Goal: Information Seeking & Learning: Learn about a topic

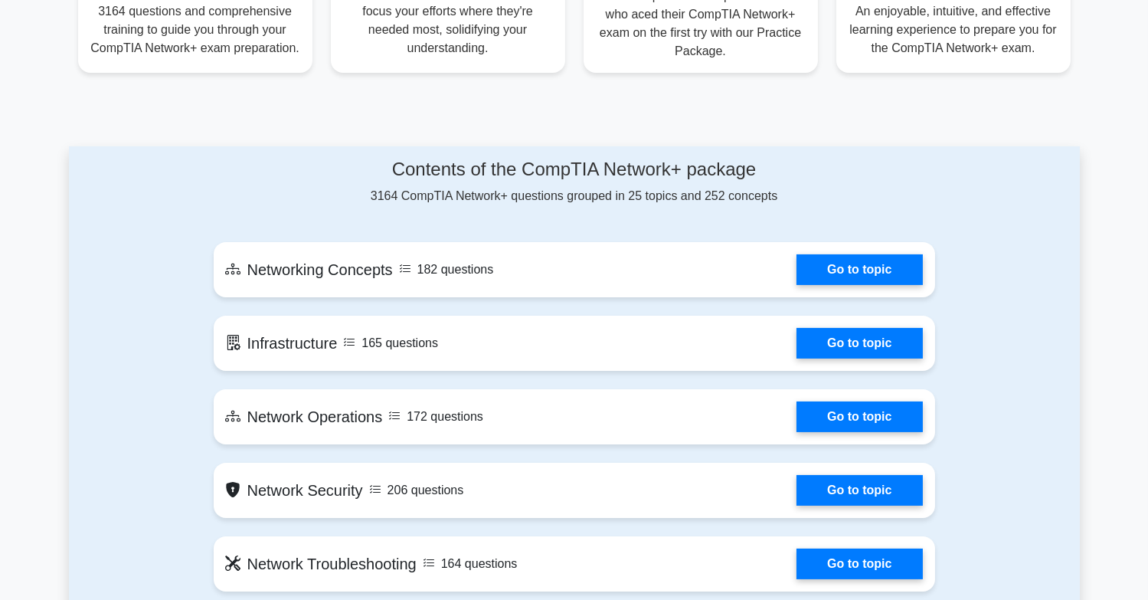
scroll to position [613, 0]
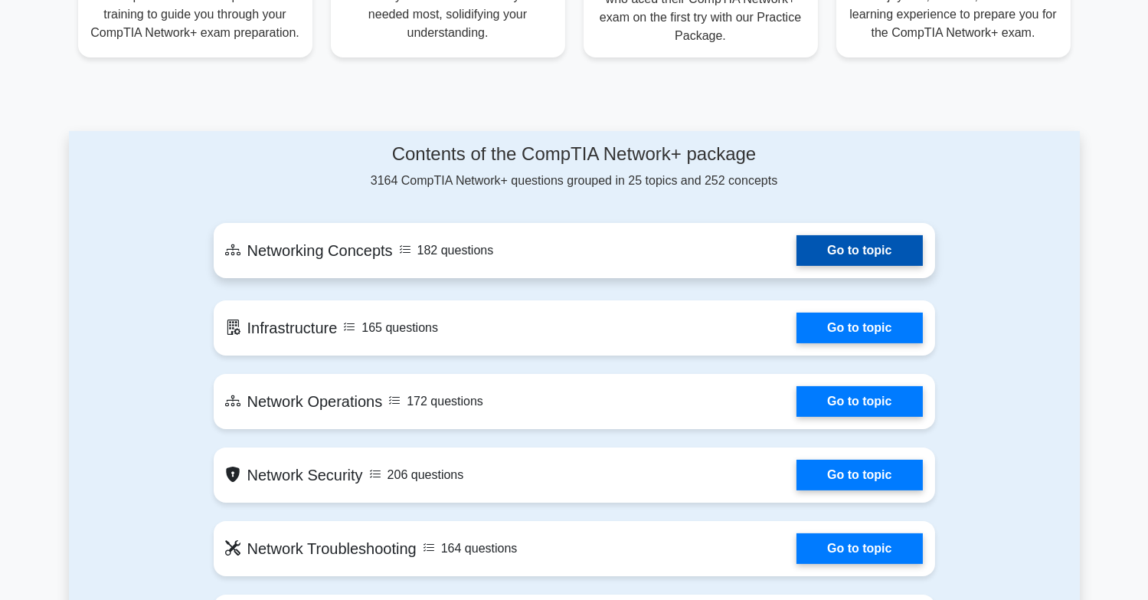
click at [865, 252] on link "Go to topic" at bounding box center [860, 250] width 126 height 31
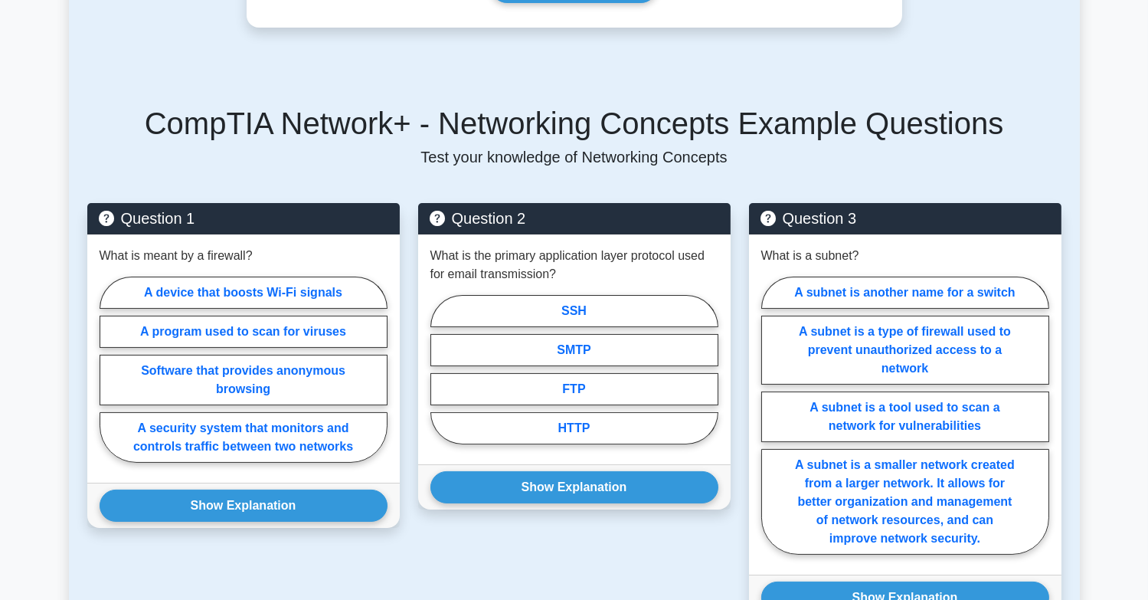
scroll to position [613, 0]
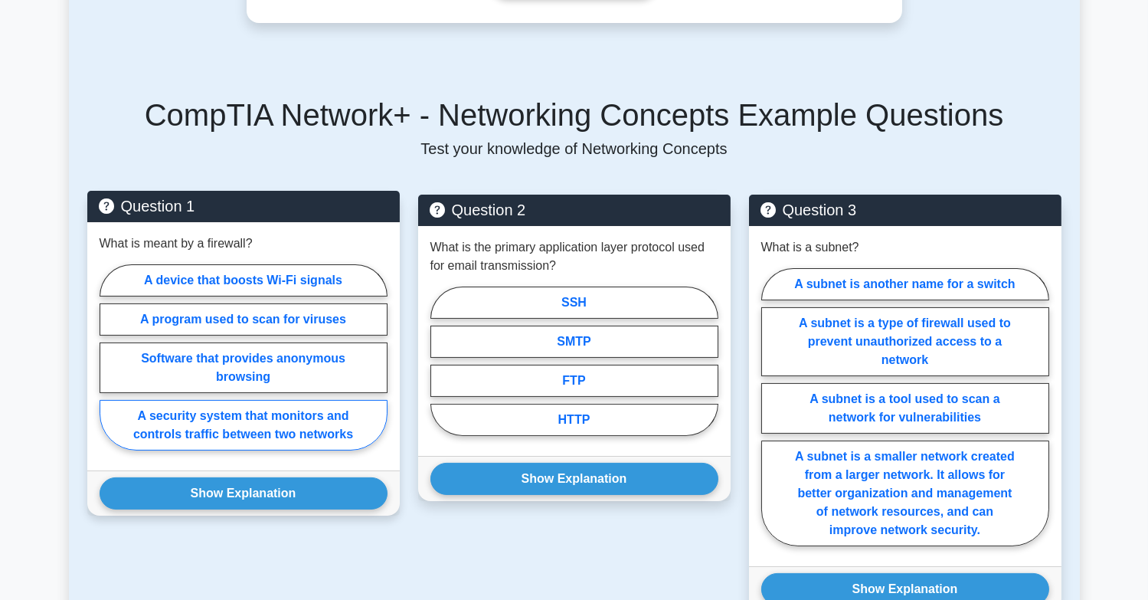
click at [208, 400] on label "A security system that monitors and controls traffic between two networks" at bounding box center [244, 425] width 288 height 51
click at [110, 367] on input "A security system that monitors and controls traffic between two networks" at bounding box center [105, 362] width 10 height 10
radio input "true"
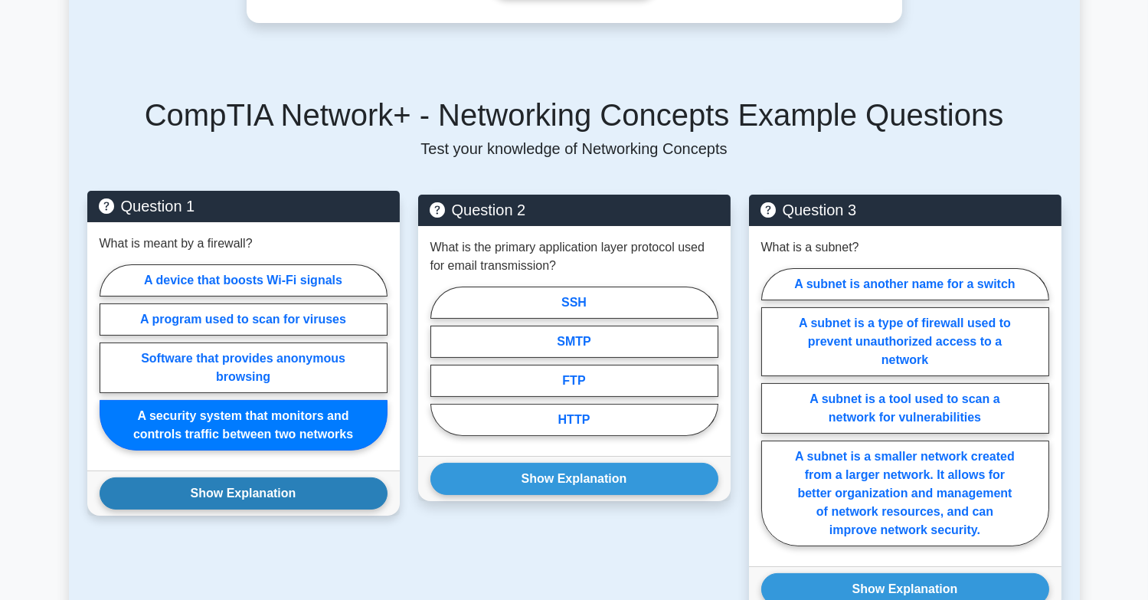
click at [232, 480] on button "Show Explanation" at bounding box center [244, 493] width 288 height 32
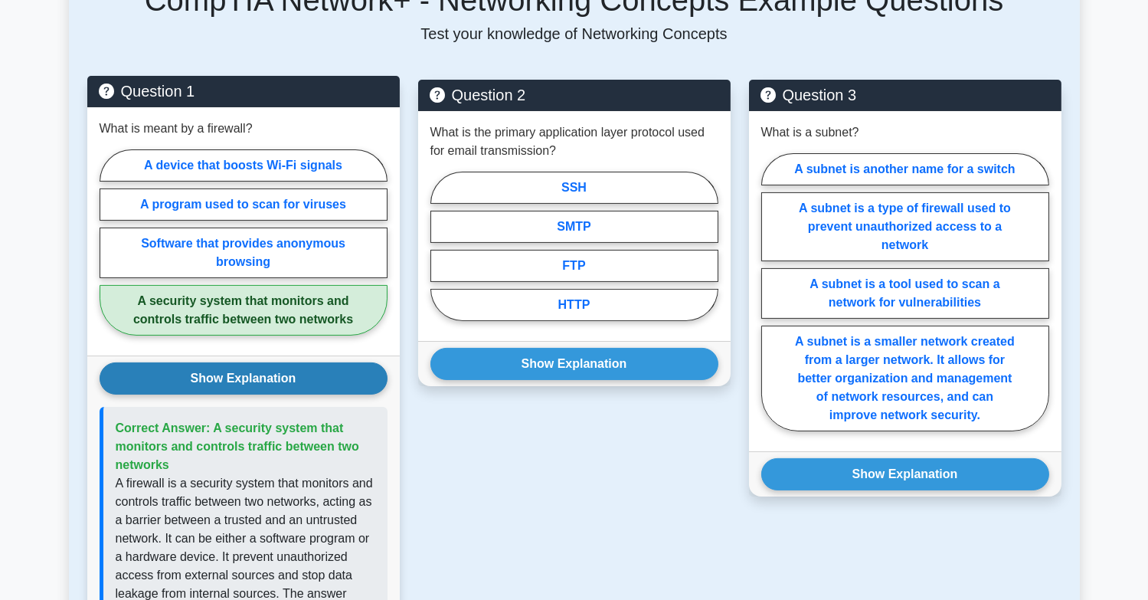
scroll to position [689, 0]
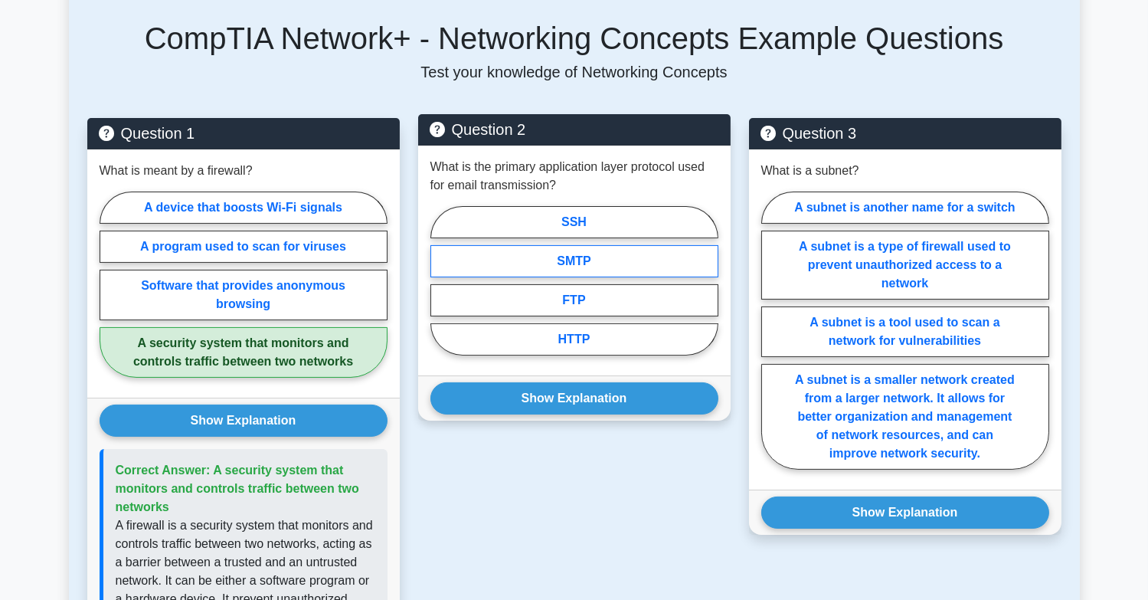
click at [577, 245] on label "SMTP" at bounding box center [575, 261] width 288 height 32
click at [440, 280] on input "SMTP" at bounding box center [436, 285] width 10 height 10
radio input "true"
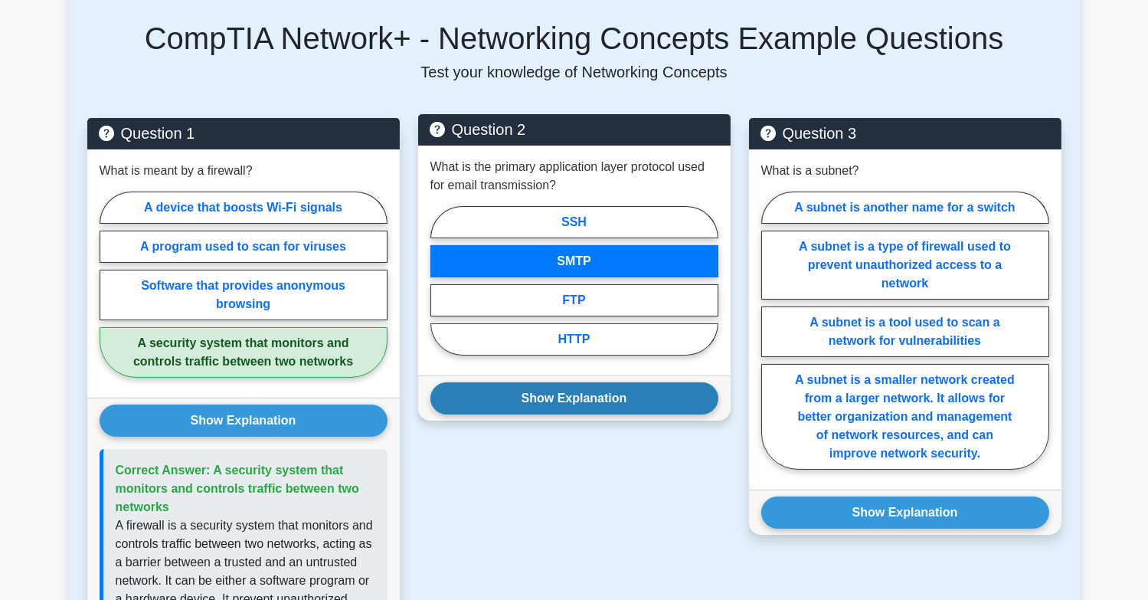
click at [577, 382] on button "Show Explanation" at bounding box center [575, 398] width 288 height 32
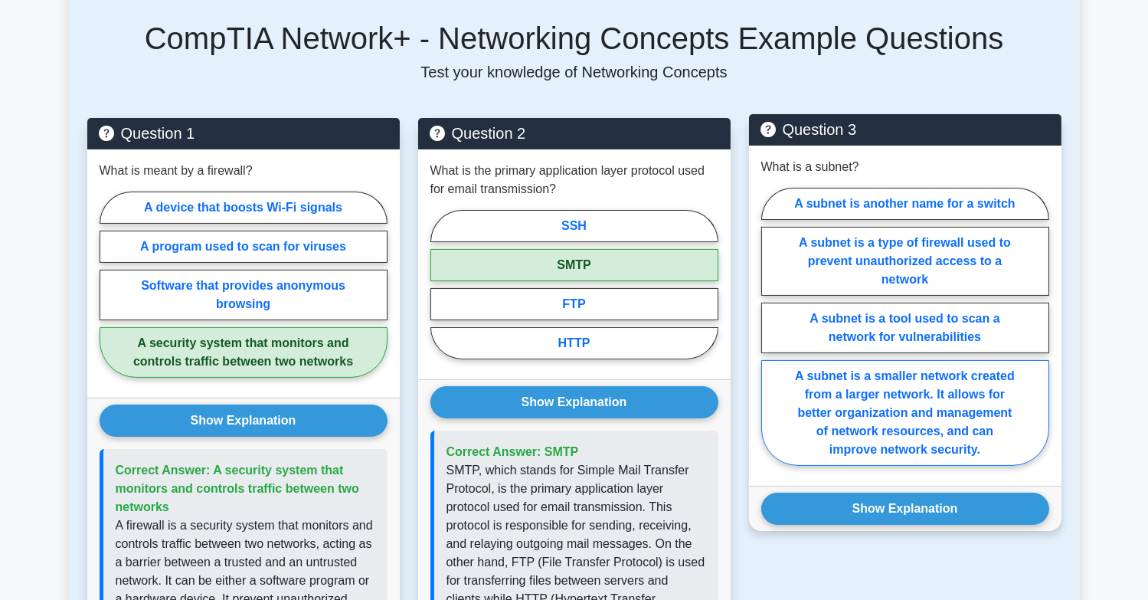
click at [902, 391] on label "A subnet is a smaller network created from a larger network. It allows for bett…" at bounding box center [905, 413] width 288 height 106
click at [771, 336] on input "A subnet is a smaller network created from a larger network. It allows for bett…" at bounding box center [766, 331] width 10 height 10
radio input "true"
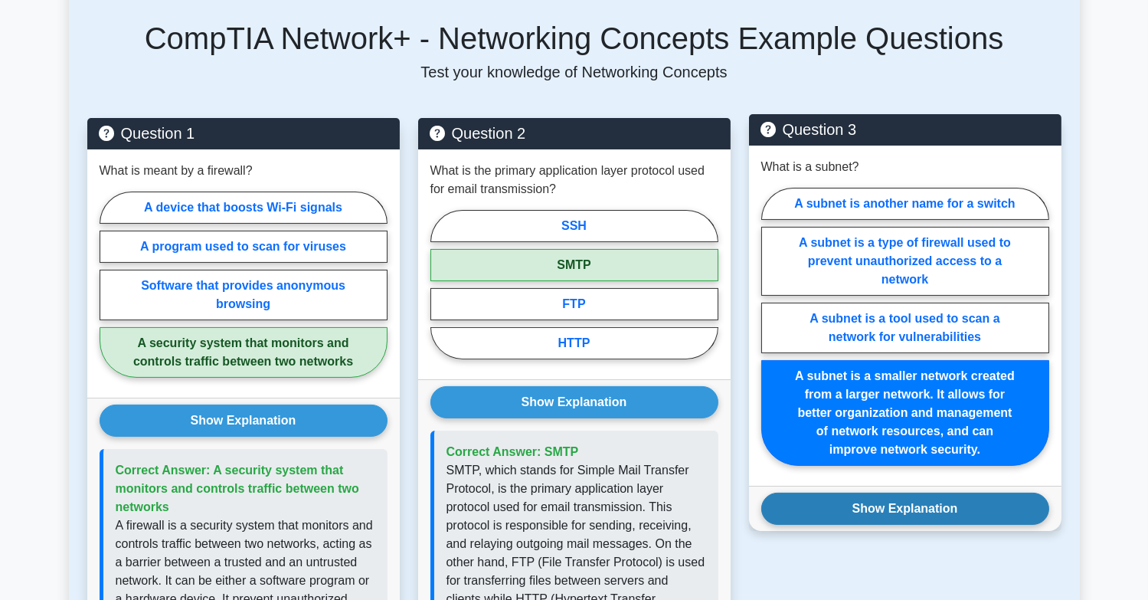
click at [903, 493] on button "Show Explanation" at bounding box center [905, 509] width 288 height 32
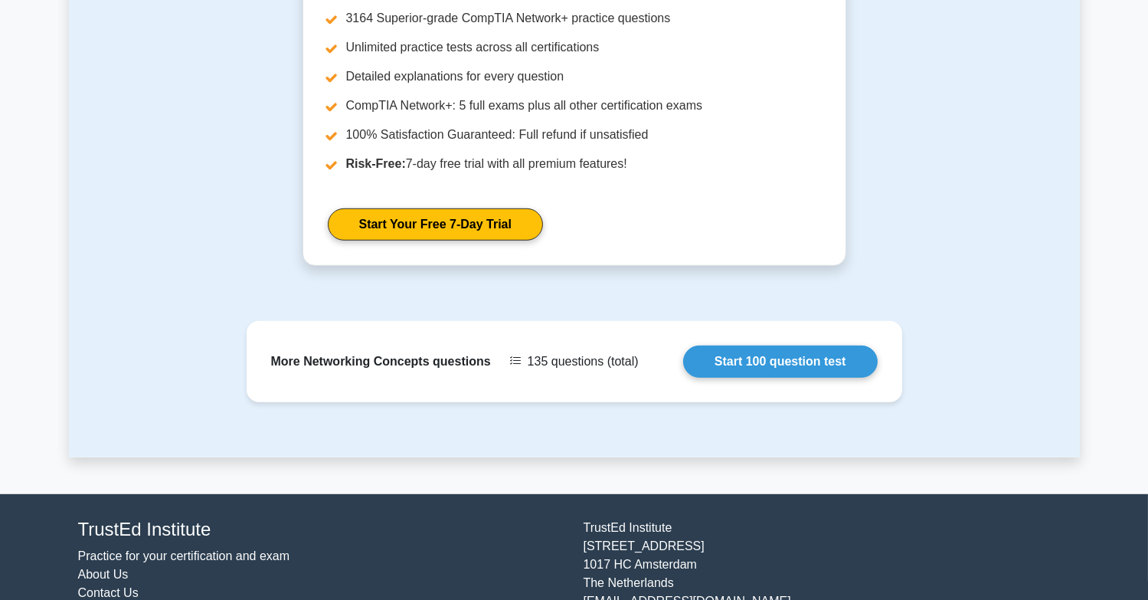
scroll to position [1974, 0]
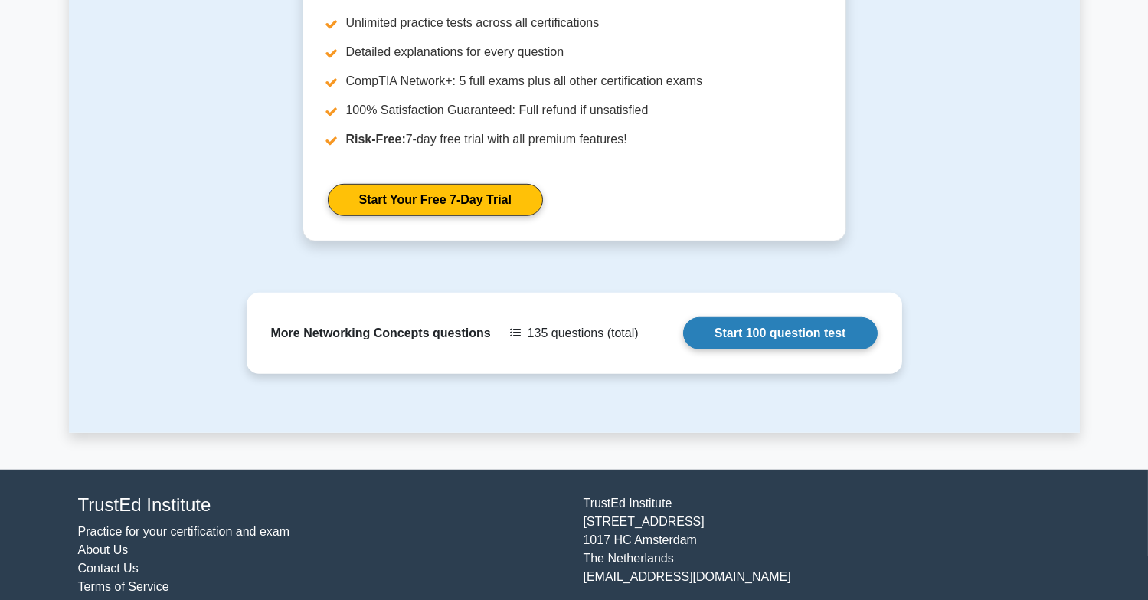
click at [739, 317] on link "Start 100 question test" at bounding box center [780, 333] width 195 height 32
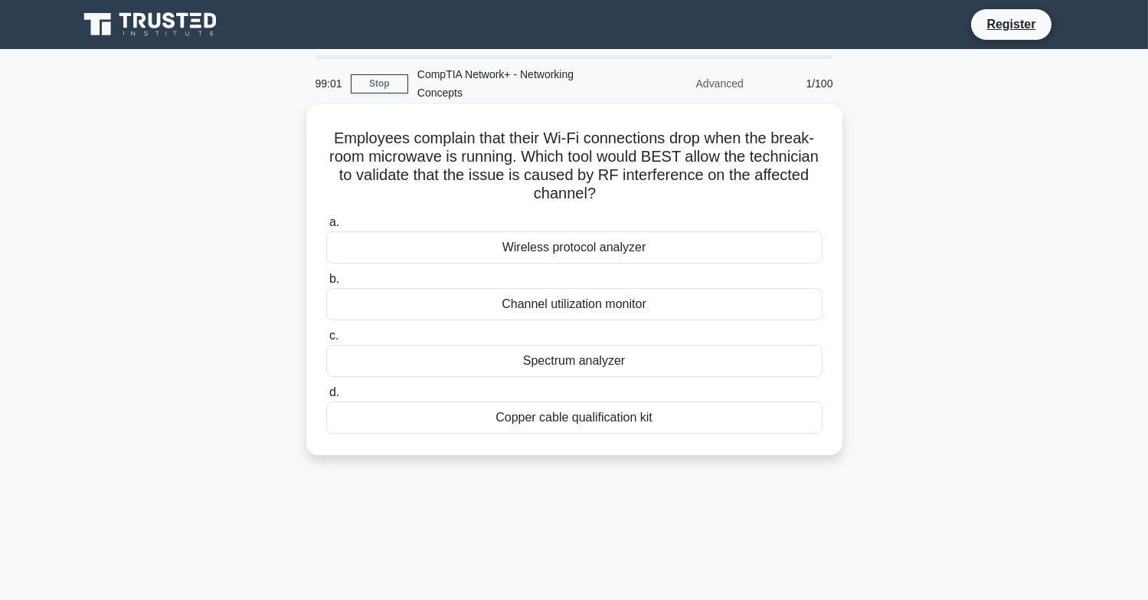
click at [552, 361] on div "Spectrum analyzer" at bounding box center [574, 361] width 496 height 32
click at [326, 341] on input "c. Spectrum analyzer" at bounding box center [326, 336] width 0 height 10
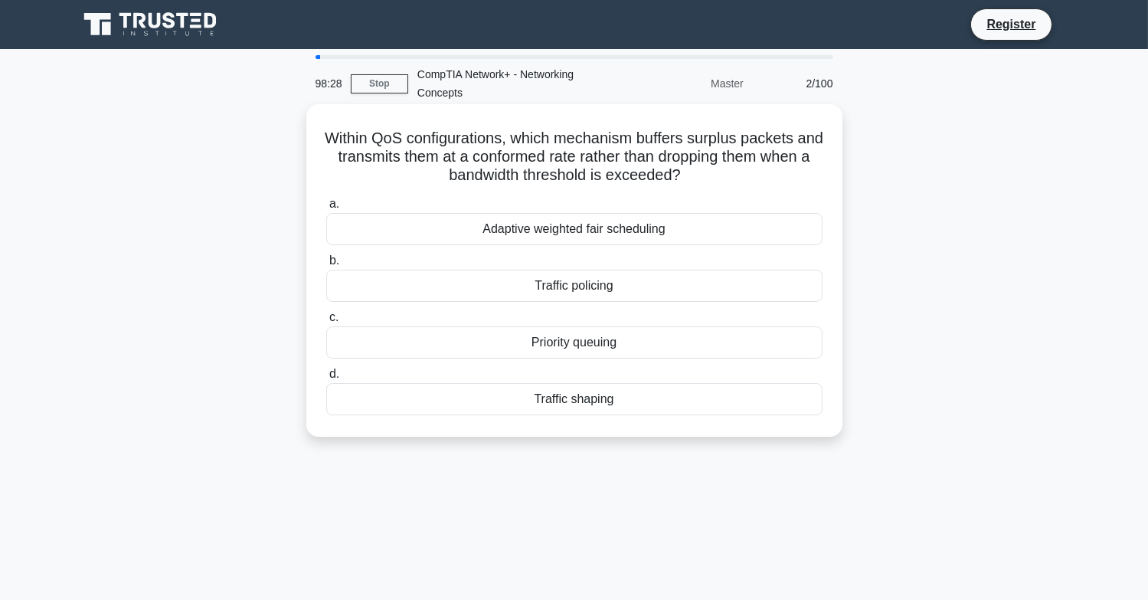
click at [573, 342] on div "Priority queuing" at bounding box center [574, 342] width 496 height 32
click at [326, 323] on input "c. Priority queuing" at bounding box center [326, 318] width 0 height 10
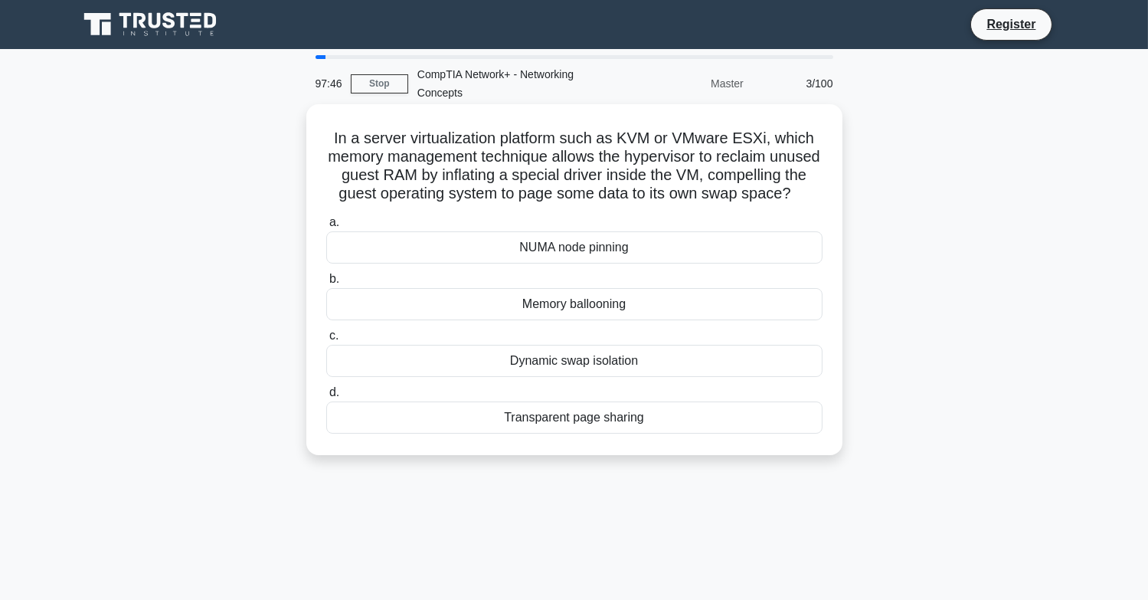
click at [549, 320] on div "Memory ballooning" at bounding box center [574, 304] width 496 height 32
click at [326, 284] on input "b. Memory ballooning" at bounding box center [326, 279] width 0 height 10
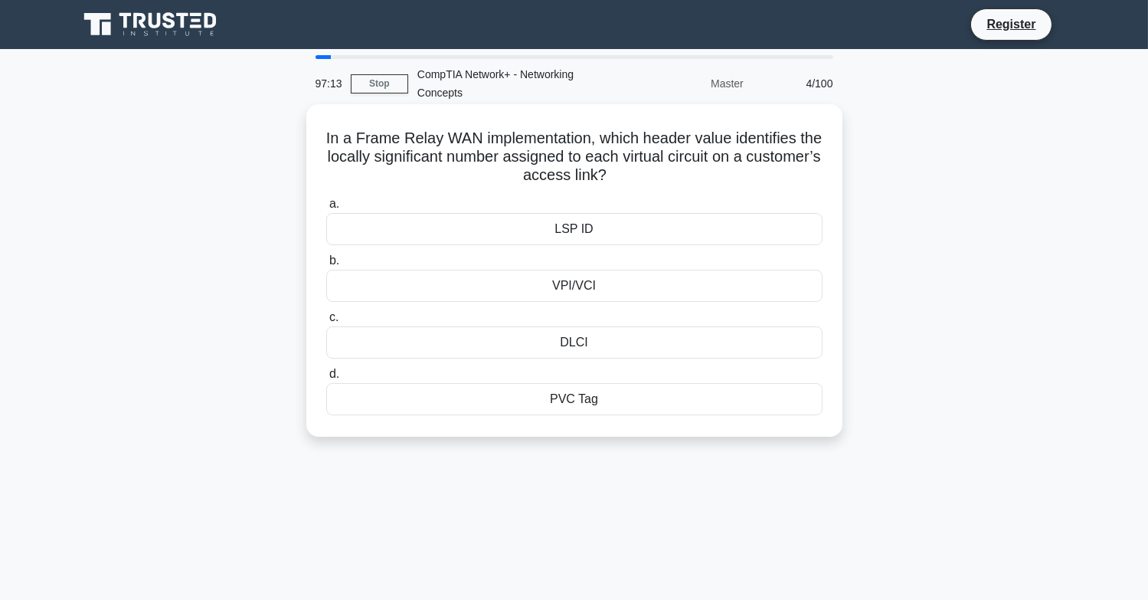
click at [564, 341] on div "DLCI" at bounding box center [574, 342] width 496 height 32
click at [326, 323] on input "c. DLCI" at bounding box center [326, 318] width 0 height 10
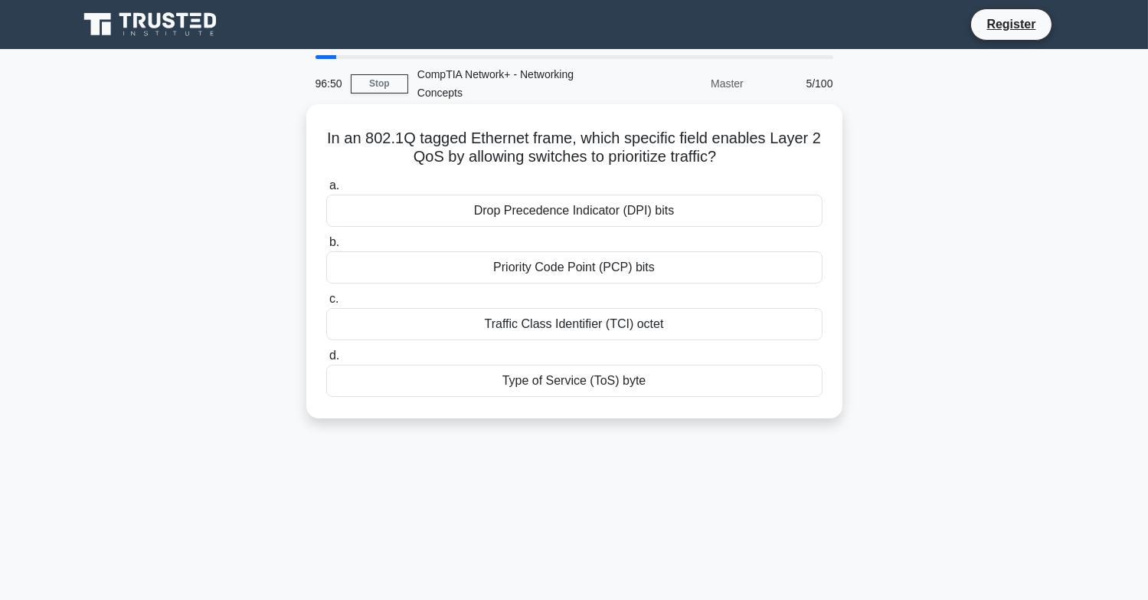
click at [532, 269] on div "Priority Code Point (PCP) bits" at bounding box center [574, 267] width 496 height 32
click at [326, 247] on input "b. Priority Code Point (PCP) bits" at bounding box center [326, 242] width 0 height 10
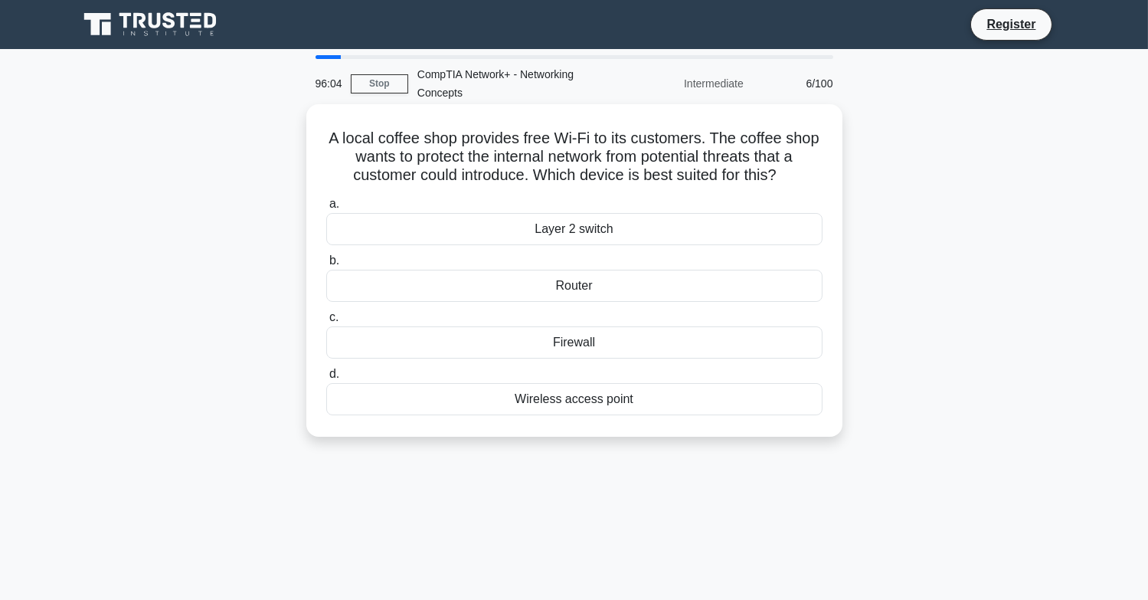
click at [571, 339] on div "Firewall" at bounding box center [574, 342] width 496 height 32
click at [326, 323] on input "c. Firewall" at bounding box center [326, 318] width 0 height 10
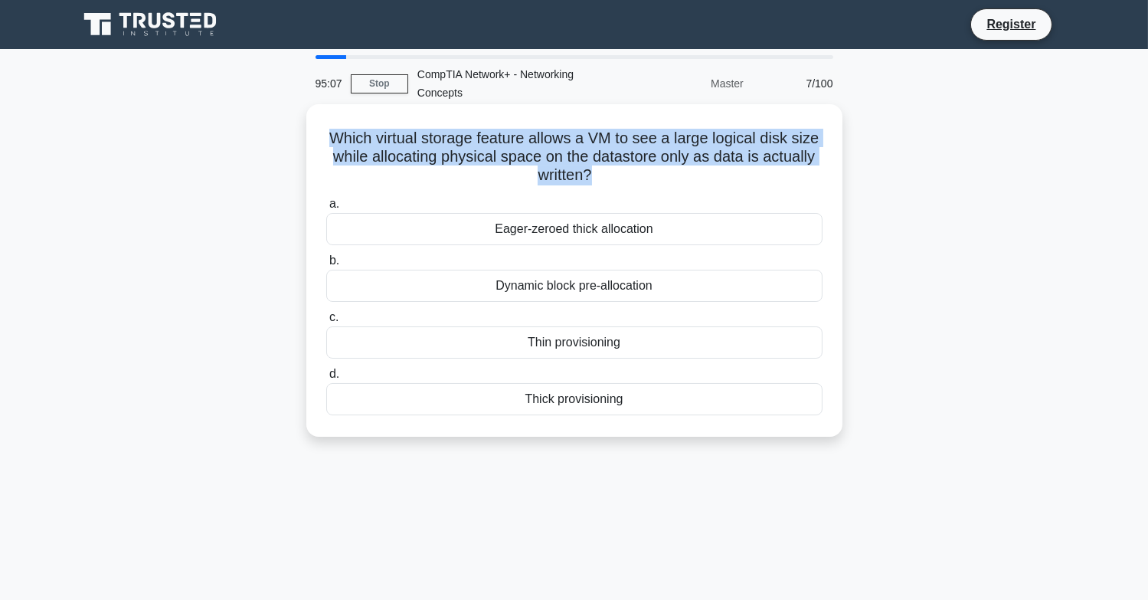
drag, startPoint x: 619, startPoint y: 172, endPoint x: 342, endPoint y: 135, distance: 279.7
click at [342, 135] on h5 "Which virtual storage feature allows a VM to see a large logical disk size whil…" at bounding box center [574, 157] width 499 height 57
copy h5 "Which virtual storage feature allows a VM to see a large logical disk size whil…"
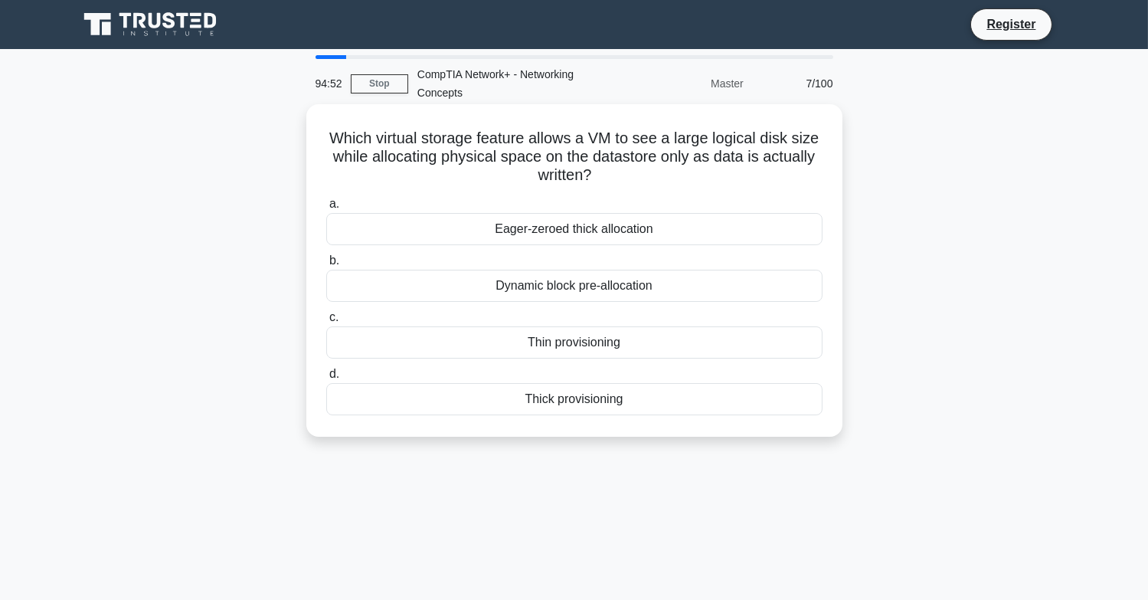
click at [528, 342] on div "Thin provisioning" at bounding box center [574, 342] width 496 height 32
click at [326, 323] on input "c. Thin provisioning" at bounding box center [326, 318] width 0 height 10
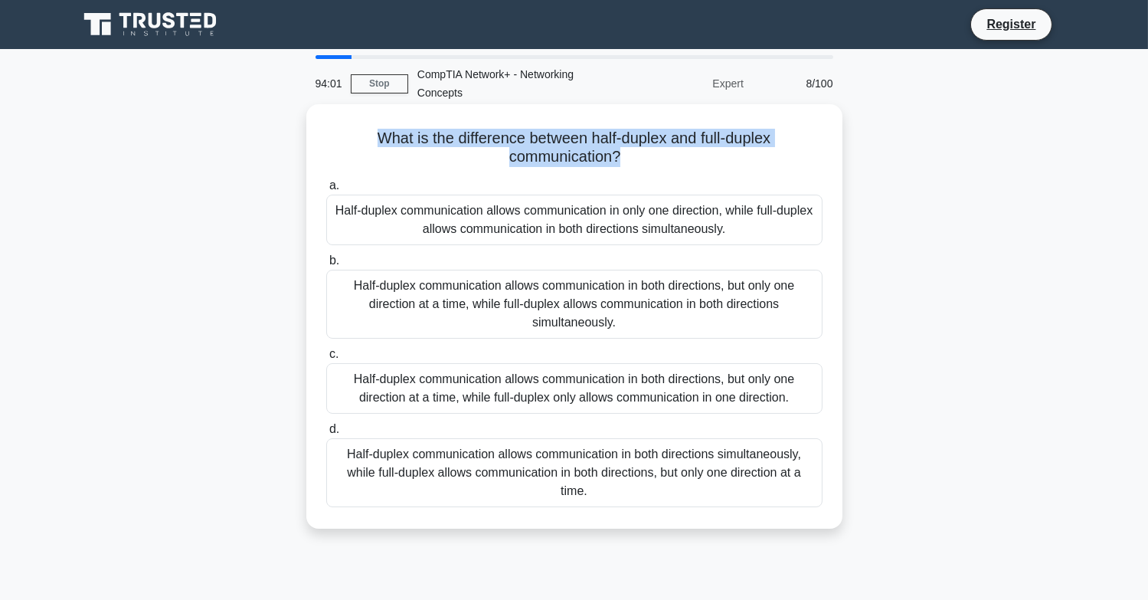
drag, startPoint x: 621, startPoint y: 158, endPoint x: 330, endPoint y: 135, distance: 292.0
click at [330, 135] on h5 "What is the difference between half-duplex and full-duplex communication? .spin…" at bounding box center [574, 148] width 499 height 38
copy h5 "What is the difference between half-duplex and full-duplex communication?"
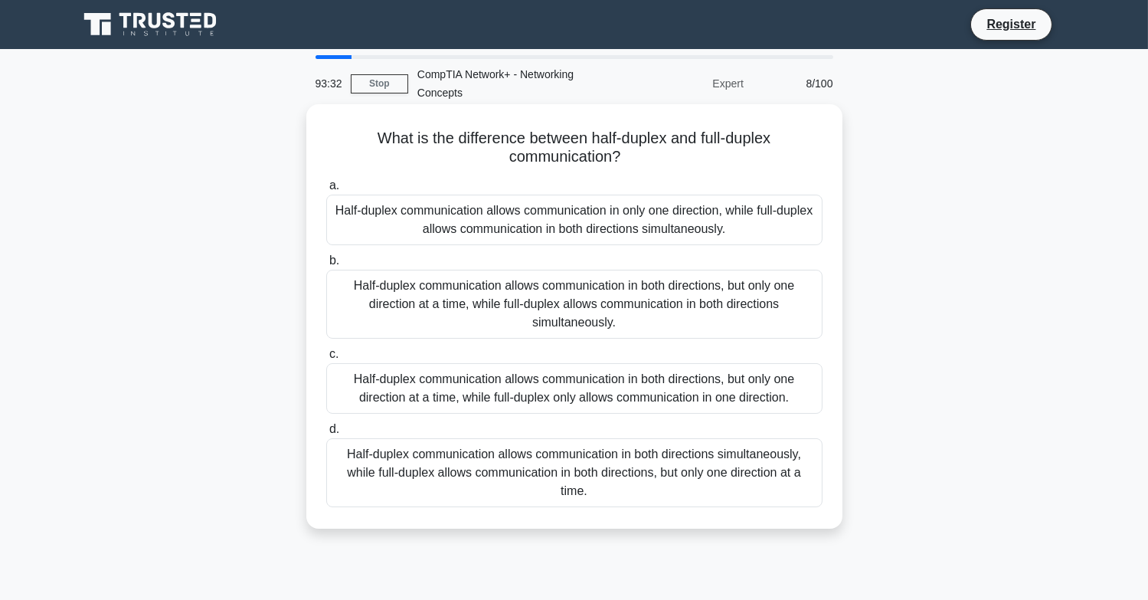
click at [664, 211] on div "Half-duplex communication allows communication in only one direction, while ful…" at bounding box center [574, 220] width 496 height 51
click at [326, 191] on input "a. Half-duplex communication allows communication in only one direction, while …" at bounding box center [326, 186] width 0 height 10
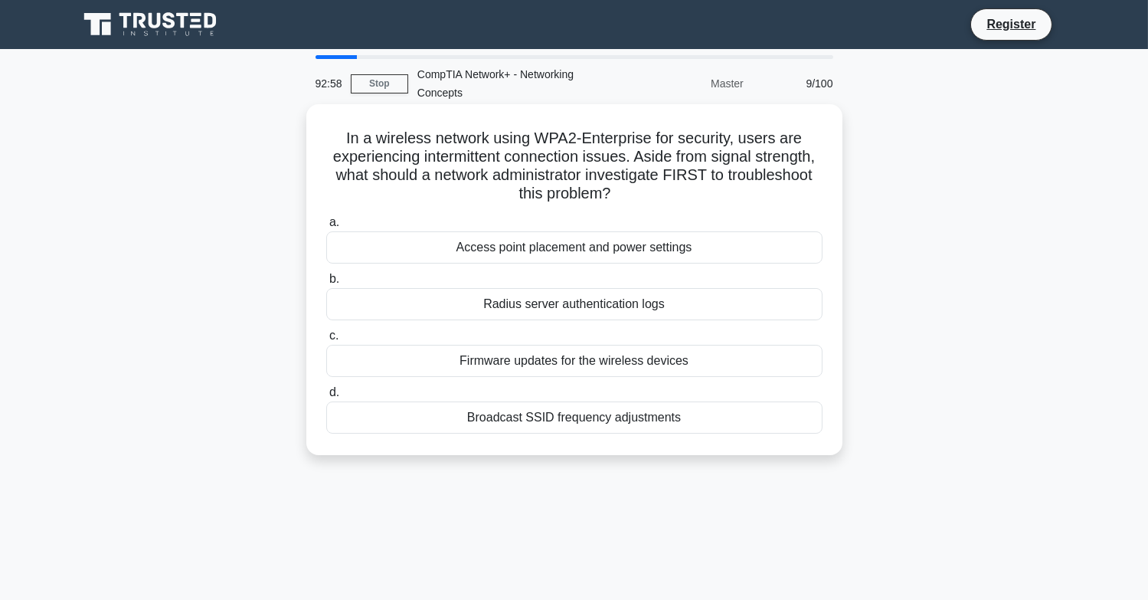
click at [520, 250] on div "Access point placement and power settings" at bounding box center [574, 247] width 496 height 32
click at [326, 228] on input "a. Access point placement and power settings" at bounding box center [326, 223] width 0 height 10
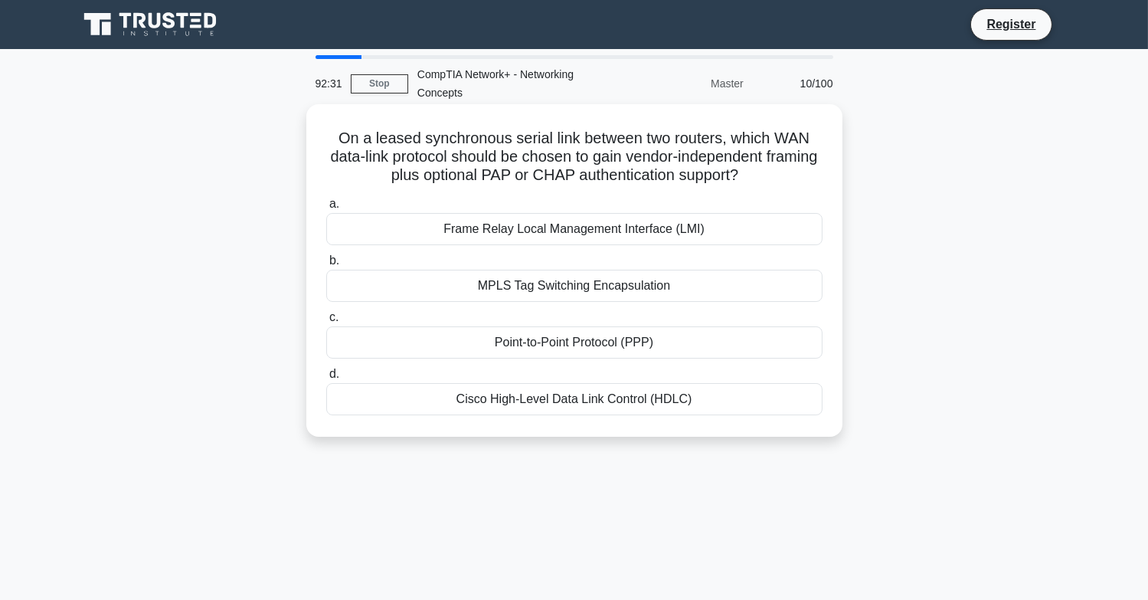
drag, startPoint x: 774, startPoint y: 175, endPoint x: 313, endPoint y: 142, distance: 462.3
click at [313, 142] on div "On a leased synchronous serial link between two routers, which WAN data-link pr…" at bounding box center [575, 270] width 524 height 320
copy h5 "On a leased synchronous serial link between two routers, which WAN data-link pr…"
click at [552, 336] on div "Point-to-Point Protocol (PPP)" at bounding box center [574, 342] width 496 height 32
click at [326, 323] on input "c. Point-to-Point Protocol (PPP)" at bounding box center [326, 318] width 0 height 10
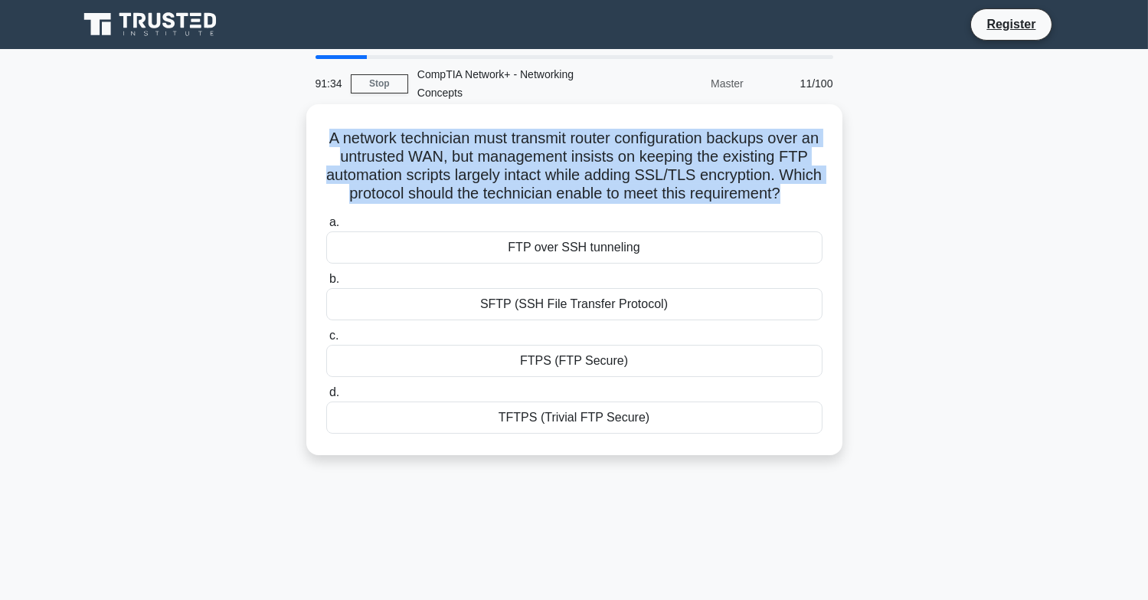
drag, startPoint x: 820, startPoint y: 189, endPoint x: 313, endPoint y: 131, distance: 510.5
click at [313, 131] on div "A network technician must transmit router configuration backups over an untrust…" at bounding box center [575, 279] width 524 height 339
copy h5 "A network technician must transmit router configuration backups over an untrust…"
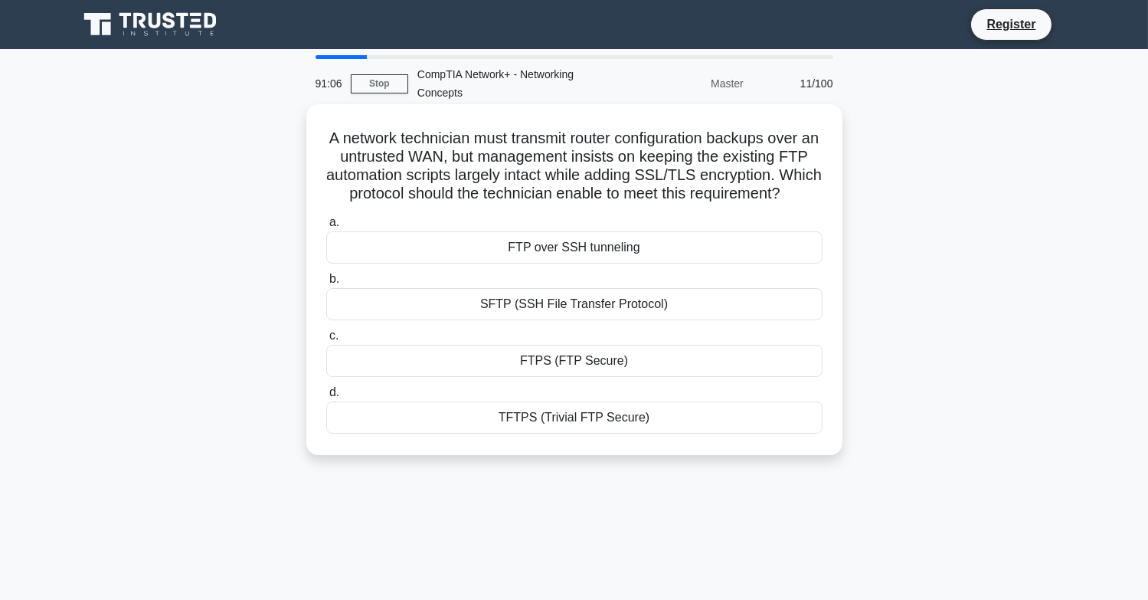
click at [554, 377] on div "FTPS (FTP Secure)" at bounding box center [574, 361] width 496 height 32
click at [326, 341] on input "c. FTPS (FTP Secure)" at bounding box center [326, 336] width 0 height 10
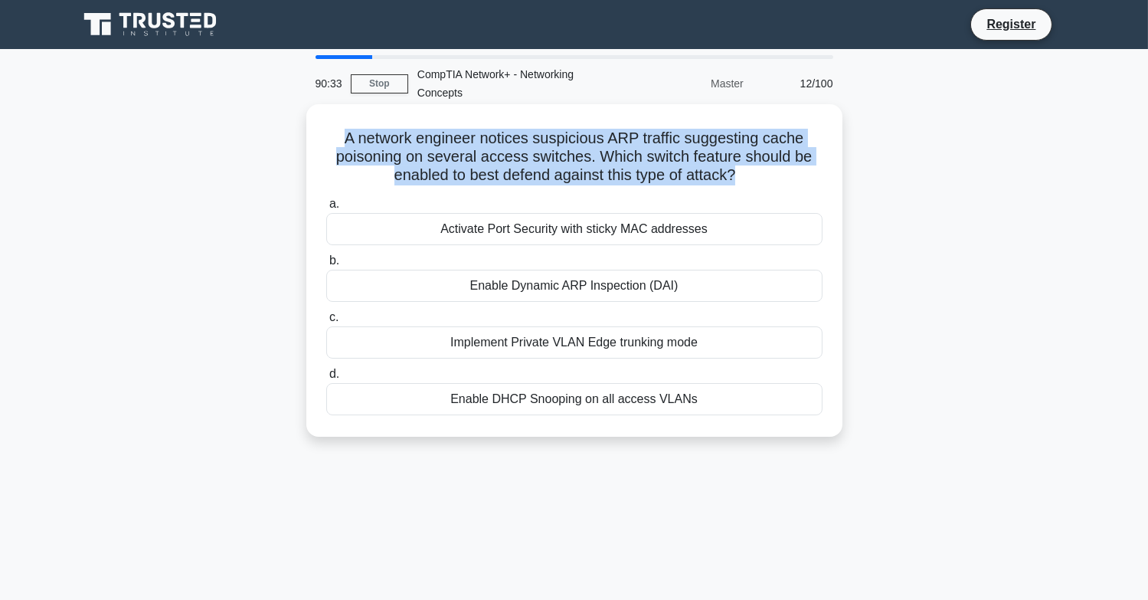
drag, startPoint x: 738, startPoint y: 179, endPoint x: 319, endPoint y: 136, distance: 421.2
click at [319, 136] on div "A network engineer notices suspicious ARP traffic suggesting cache poisoning on…" at bounding box center [575, 270] width 524 height 320
copy h5 "A network engineer notices suspicious ARP traffic suggesting cache poisoning on…"
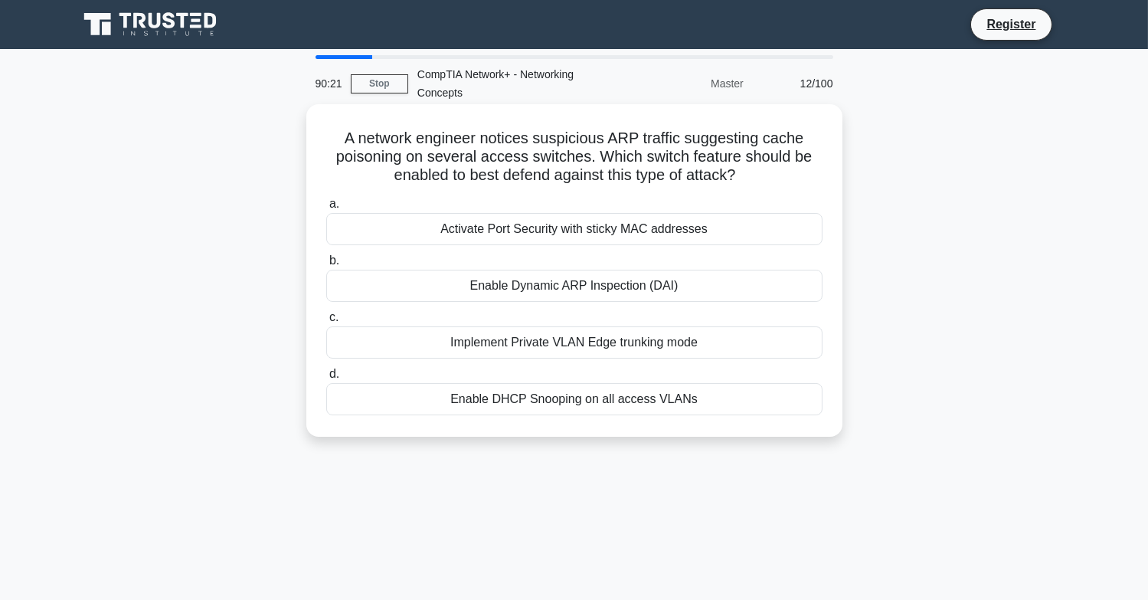
click at [515, 290] on div "Enable Dynamic ARP Inspection (DAI)" at bounding box center [574, 286] width 496 height 32
click at [326, 266] on input "b. Enable Dynamic ARP Inspection (DAI)" at bounding box center [326, 261] width 0 height 10
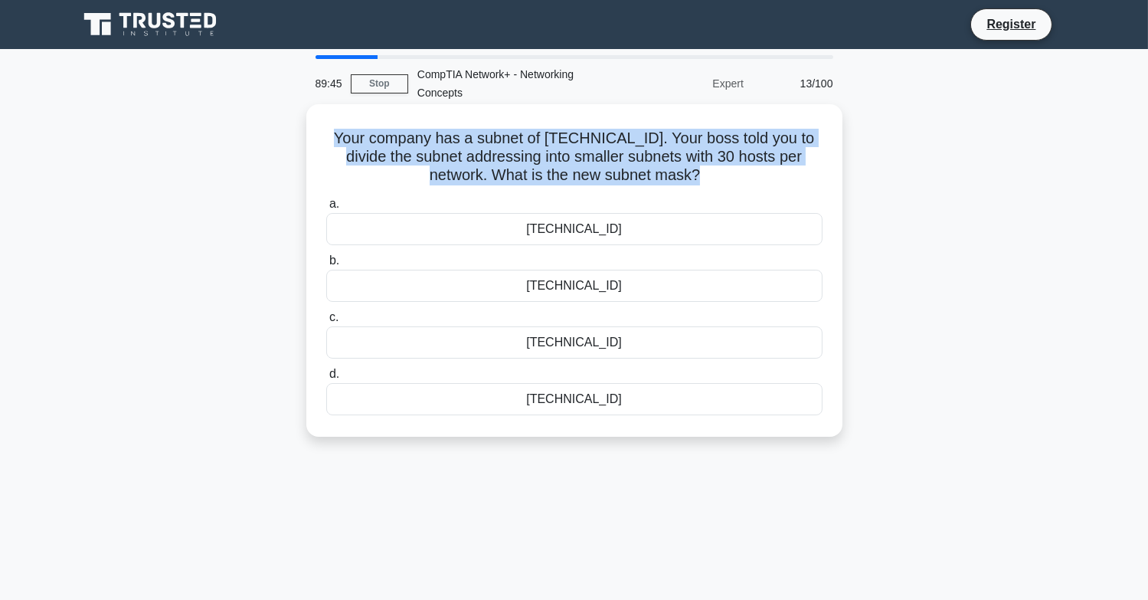
drag, startPoint x: 701, startPoint y: 178, endPoint x: 333, endPoint y: 130, distance: 370.8
click at [333, 130] on h5 "Your company has a subnet of 192.168.1.0/24. Your boss told you to divide the s…" at bounding box center [574, 157] width 499 height 57
copy h5 "Your company has a subnet of 192.168.1.0/24. Your boss told you to divide the s…"
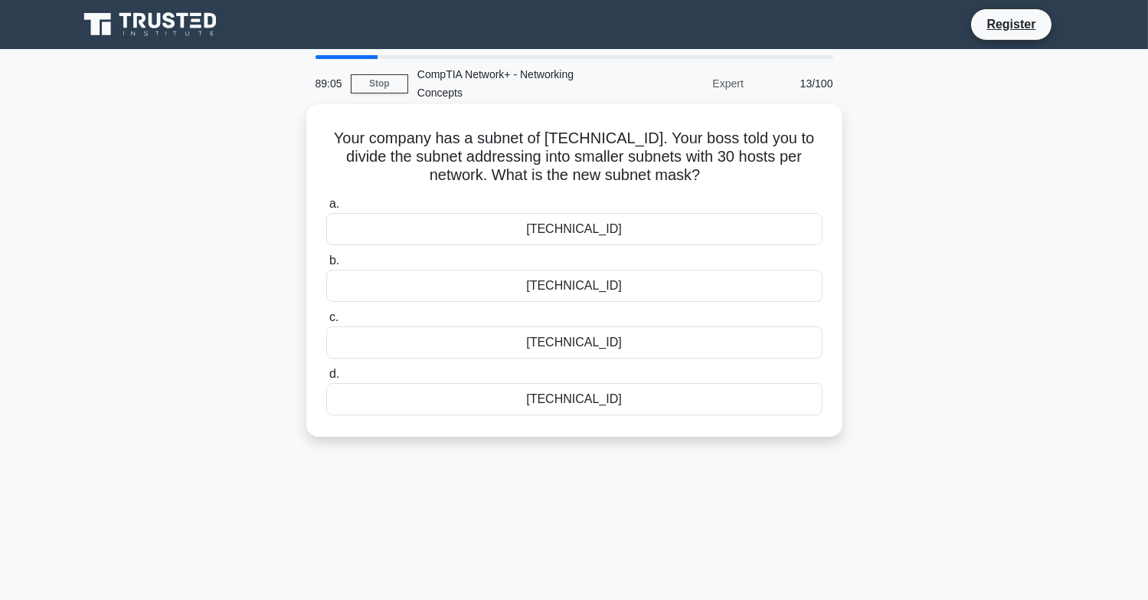
click at [571, 277] on div "255.255.255.224" at bounding box center [574, 286] width 496 height 32
click at [326, 266] on input "b. 255.255.255.224" at bounding box center [326, 261] width 0 height 10
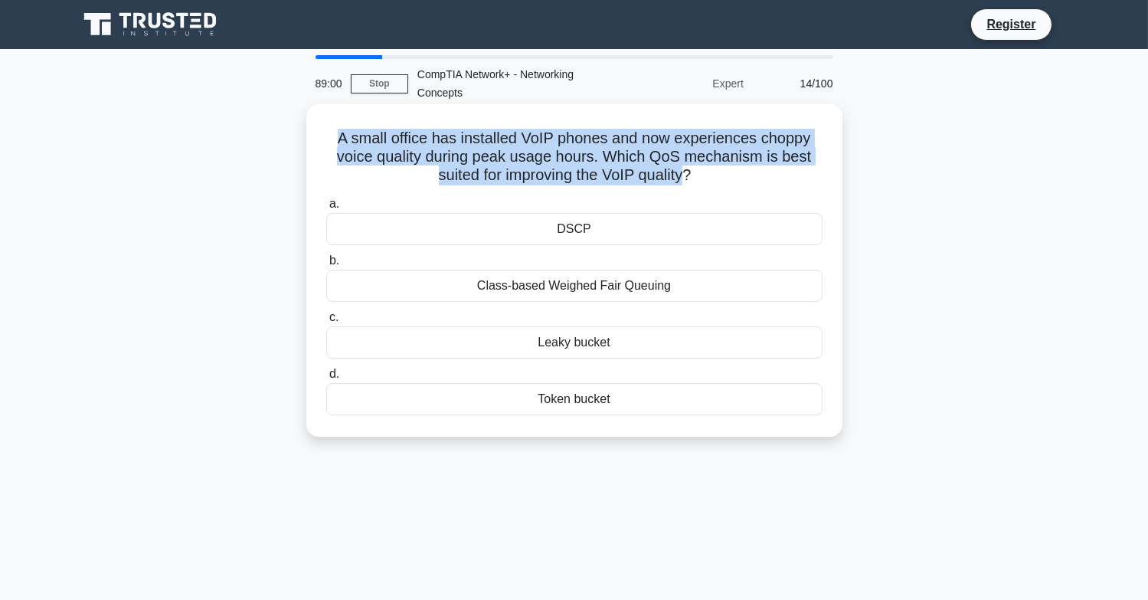
drag, startPoint x: 690, startPoint y: 182, endPoint x: 313, endPoint y: 137, distance: 379.6
click at [313, 137] on div "A small office has installed VoIP phones and now experiences choppy voice quali…" at bounding box center [575, 270] width 524 height 320
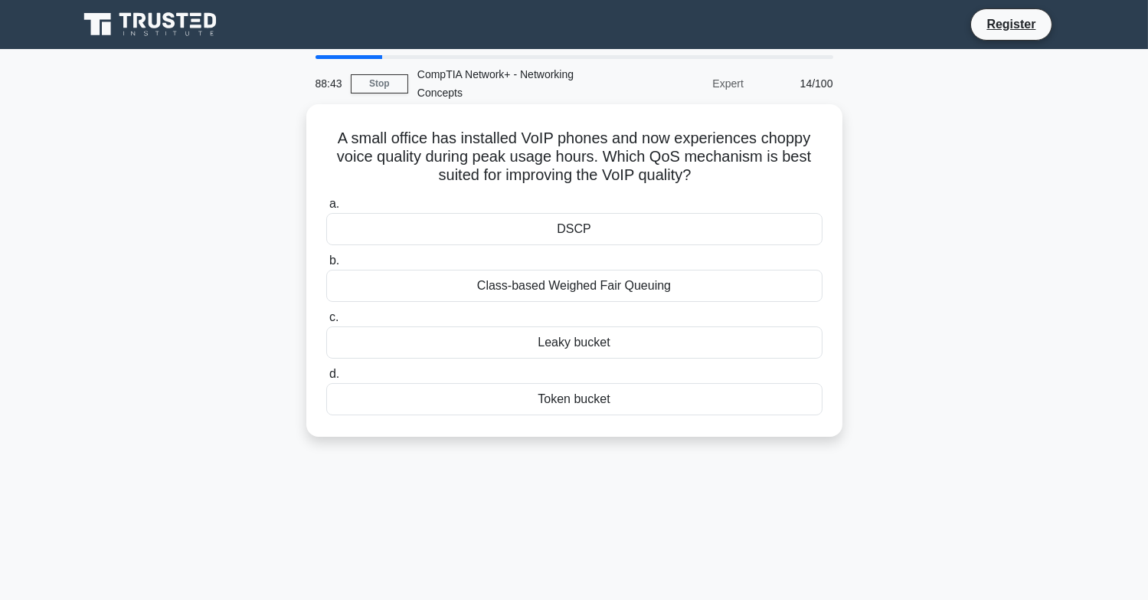
click at [706, 179] on icon ".spinner_0XTQ{transform-origin:center;animation:spinner_y6GP .75s linear infini…" at bounding box center [700, 176] width 18 height 18
drag, startPoint x: 700, startPoint y: 177, endPoint x: 317, endPoint y: 142, distance: 384.6
click at [317, 142] on div "A small office has installed VoIP phones and now experiences choppy voice quali…" at bounding box center [575, 270] width 524 height 320
copy h5 "A small office has installed VoIP phones and now experiences choppy voice quali…"
click at [558, 231] on div "DSCP" at bounding box center [574, 229] width 496 height 32
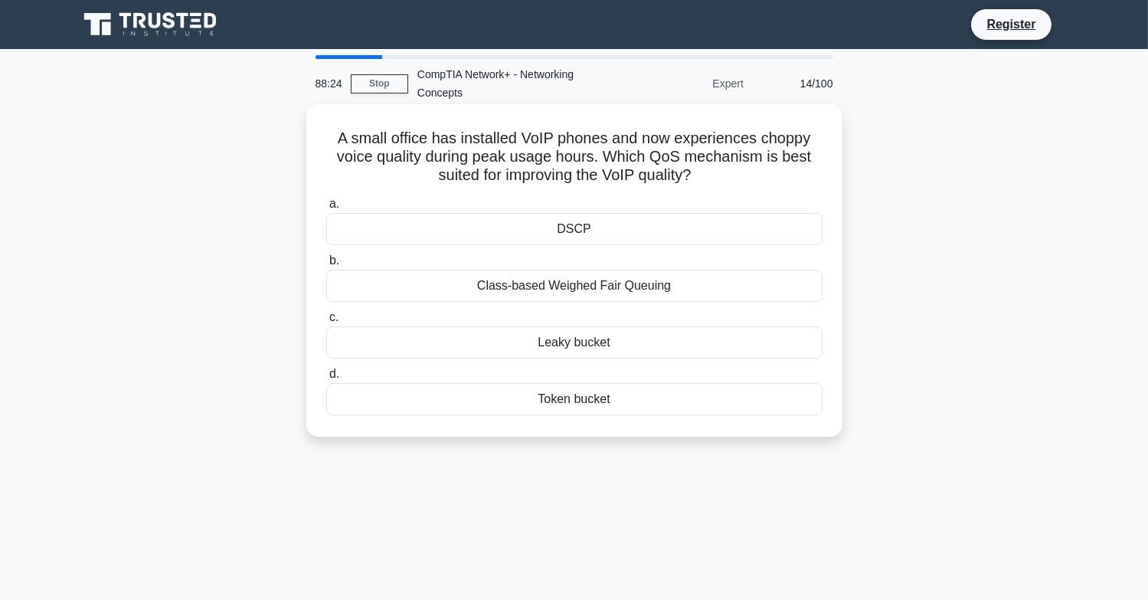
click at [326, 209] on input "a. DSCP" at bounding box center [326, 204] width 0 height 10
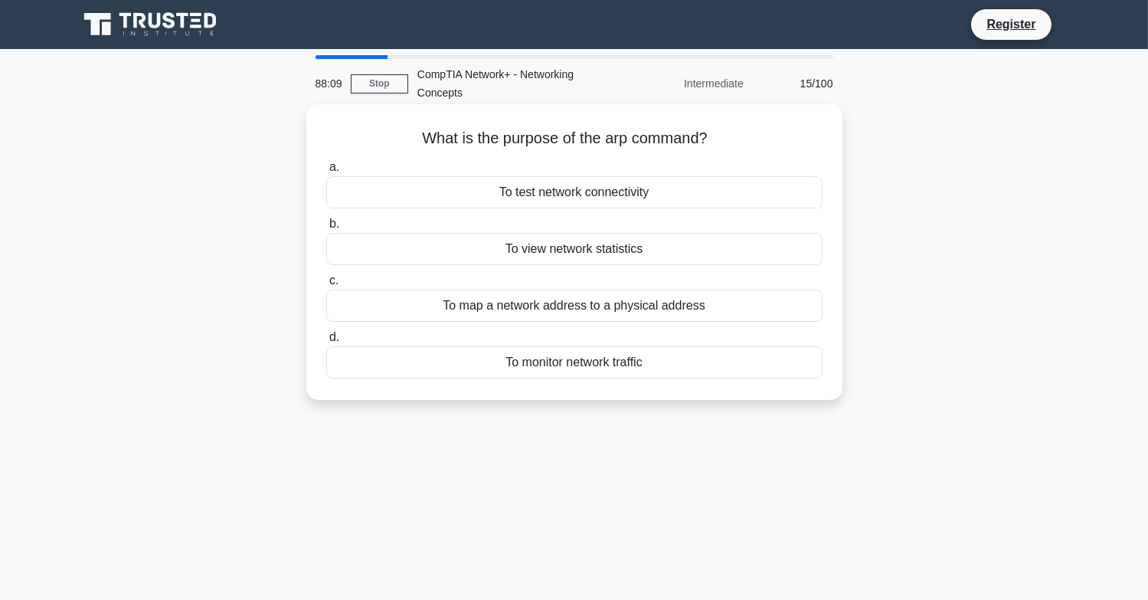
click at [637, 306] on div "To map a network address to a physical address" at bounding box center [574, 306] width 496 height 32
click at [326, 286] on input "c. To map a network address to a physical address" at bounding box center [326, 281] width 0 height 10
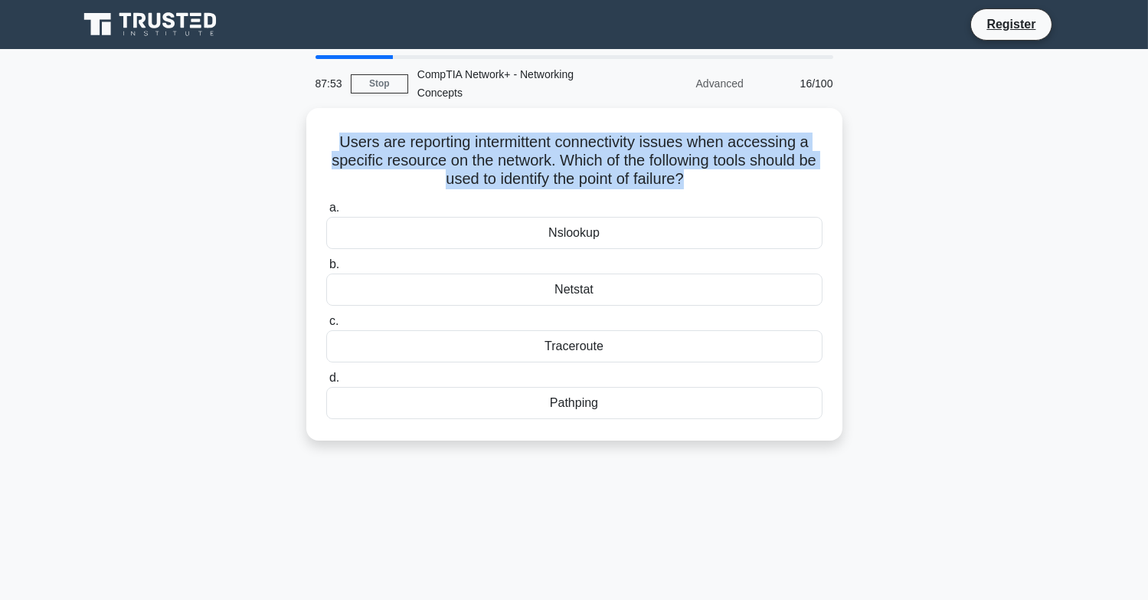
drag, startPoint x: 700, startPoint y: 173, endPoint x: 293, endPoint y: 146, distance: 408.4
click at [293, 146] on div "Users are reporting intermittent connectivity issues when accessing a specific …" at bounding box center [574, 283] width 1011 height 351
copy h5 "Users are reporting intermittent connectivity issues when accessing a specific …"
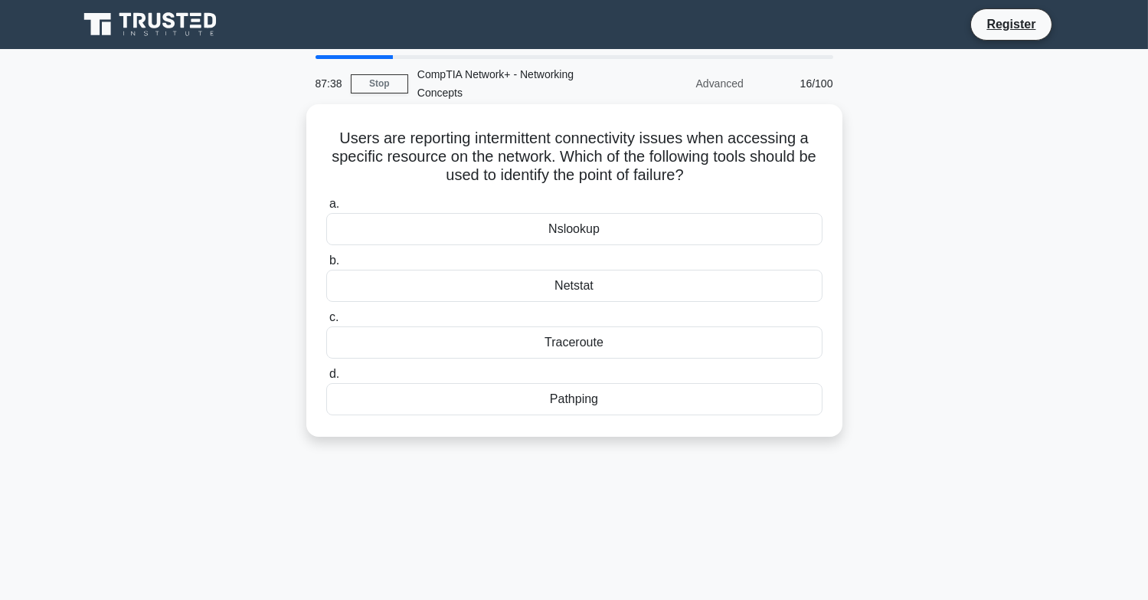
click at [578, 345] on div "Traceroute" at bounding box center [574, 342] width 496 height 32
click at [326, 323] on input "c. Traceroute" at bounding box center [326, 318] width 0 height 10
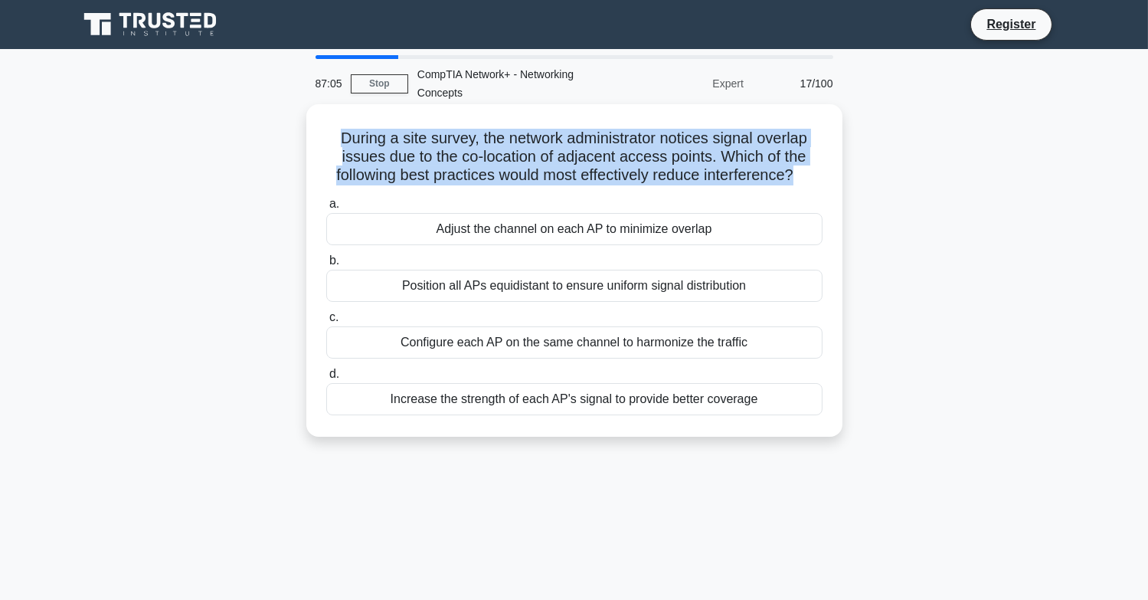
drag, startPoint x: 800, startPoint y: 176, endPoint x: 332, endPoint y: 136, distance: 469.8
click at [332, 136] on h5 "During a site survey, the network administrator notices signal overlap issues d…" at bounding box center [574, 157] width 499 height 57
copy h5 "During a site survey, the network administrator notices signal overlap issues d…"
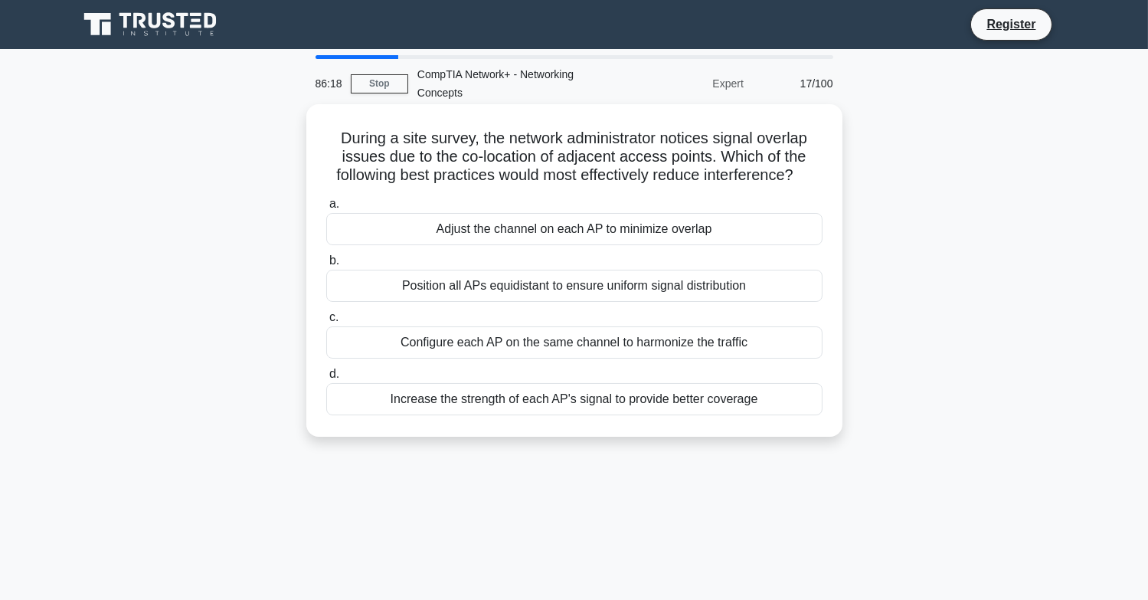
click at [552, 228] on div "Adjust the channel on each AP to minimize overlap" at bounding box center [574, 229] width 496 height 32
click at [326, 209] on input "a. Adjust the channel on each AP to minimize overlap" at bounding box center [326, 204] width 0 height 10
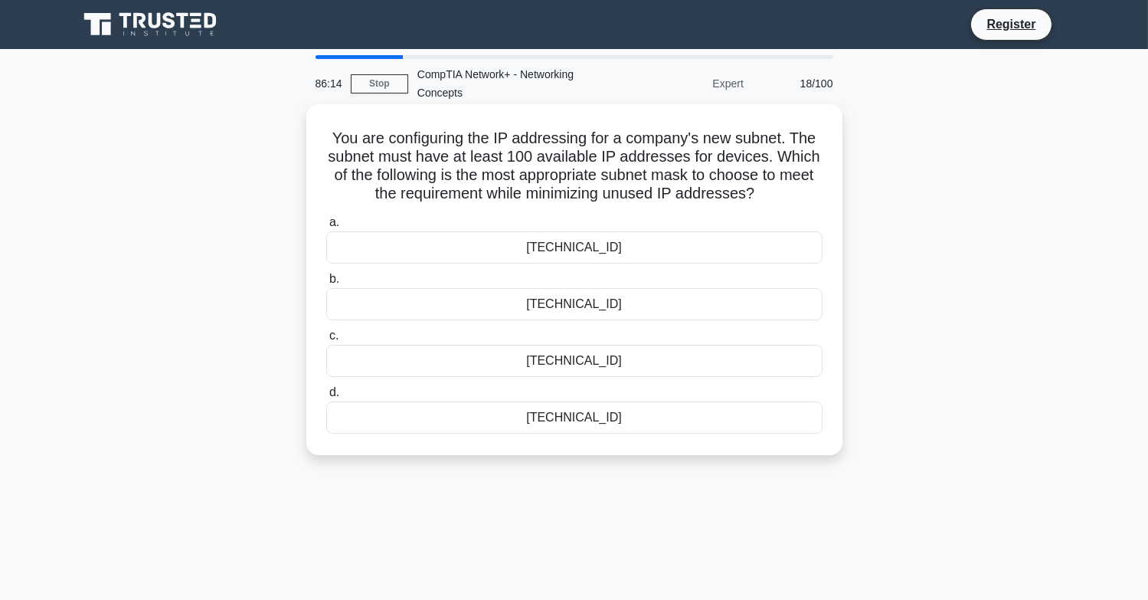
drag, startPoint x: 331, startPoint y: 135, endPoint x: 779, endPoint y: 202, distance: 453.2
click at [779, 202] on h5 "You are configuring the IP addressing for a company's new subnet. The subnet mu…" at bounding box center [574, 166] width 499 height 75
click at [314, 122] on div "You are configuring the IP addressing for a company's new subnet. The subnet mu…" at bounding box center [575, 279] width 524 height 339
drag, startPoint x: 778, startPoint y: 195, endPoint x: 318, endPoint y: 125, distance: 465.6
click at [318, 125] on div "You are configuring the IP addressing for a company's new subnet. The subnet mu…" at bounding box center [575, 279] width 524 height 339
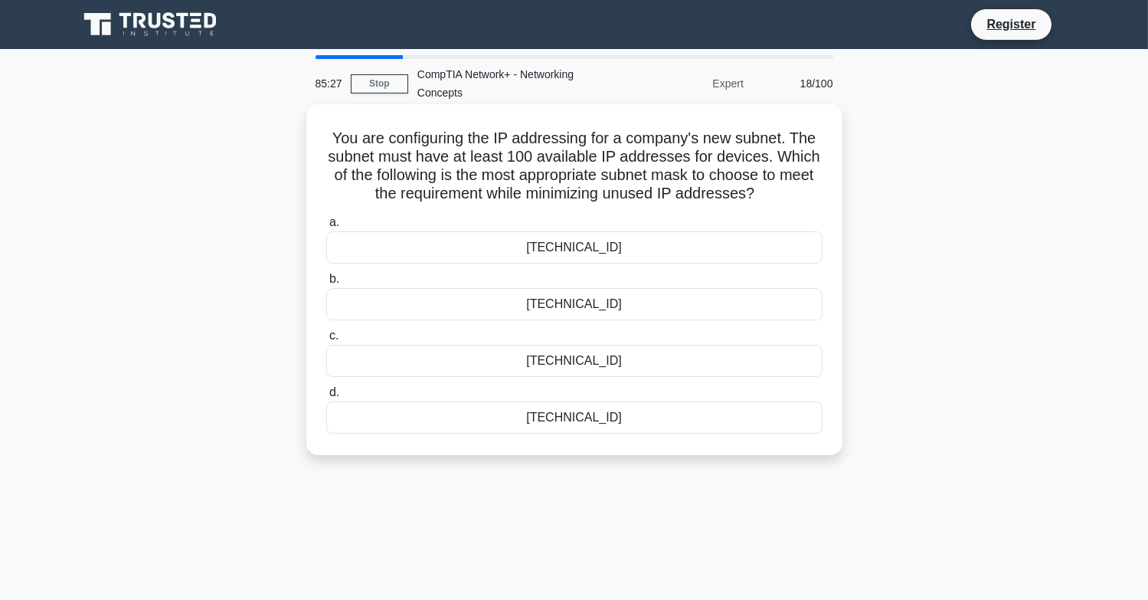
copy h5 "You are configuring the IP addressing for a company's new subnet. The subnet mu…"
